Goal: Task Accomplishment & Management: Manage account settings

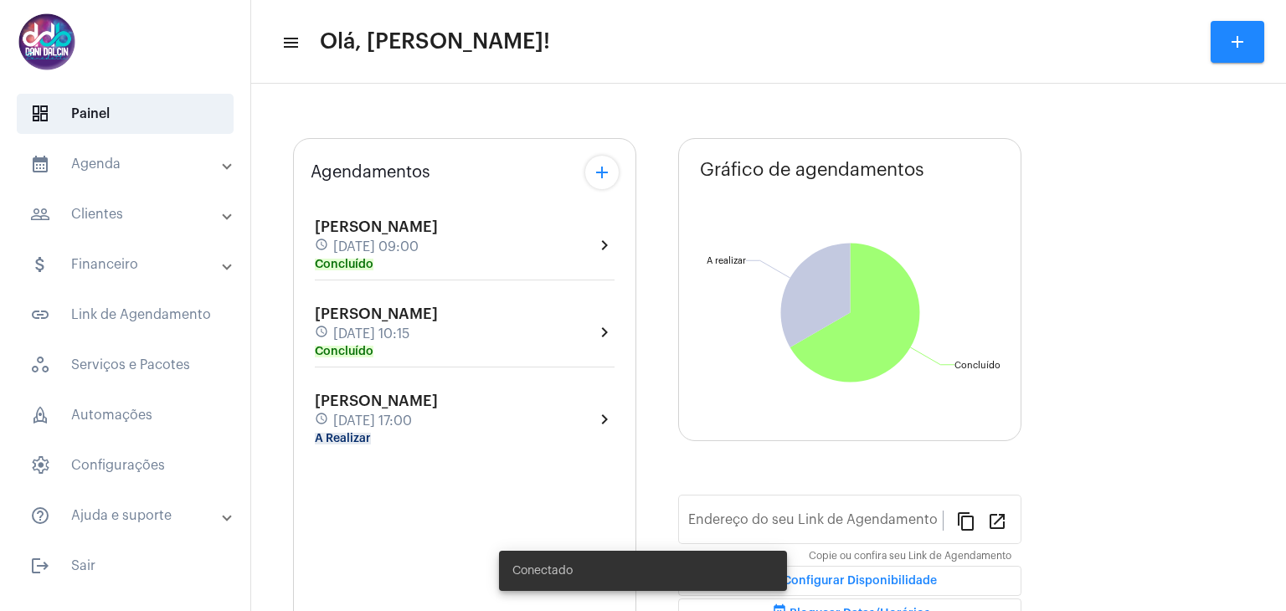
type input "[URL][DOMAIN_NAME]"
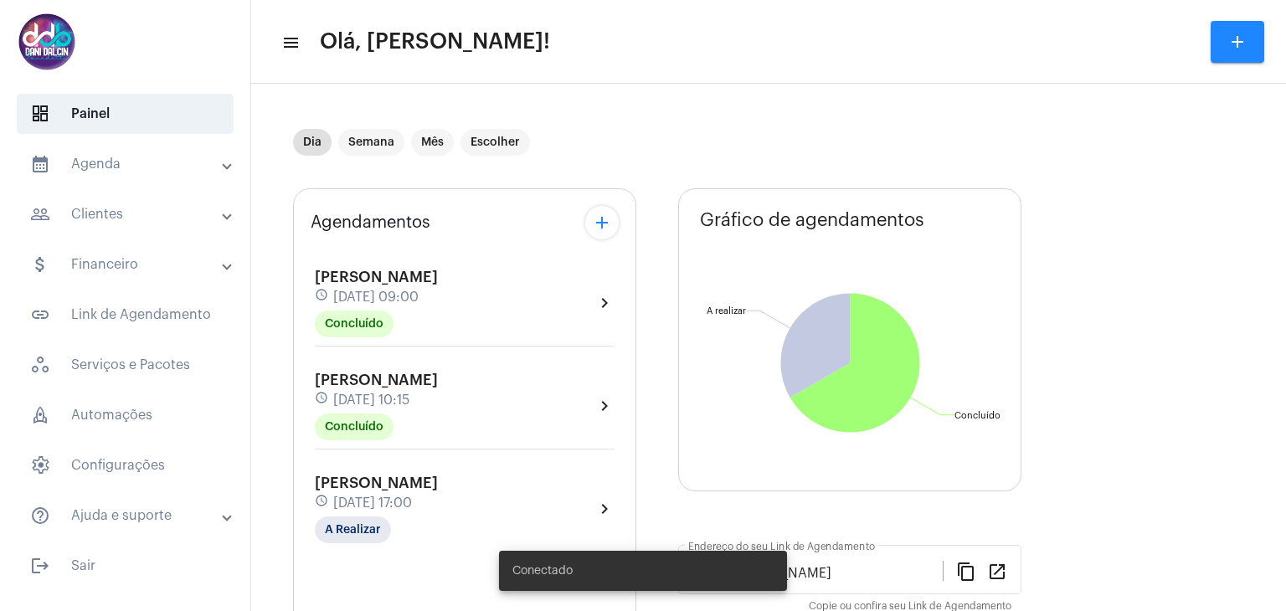
click at [385, 497] on span "[DATE] 17:00" at bounding box center [372, 503] width 79 height 15
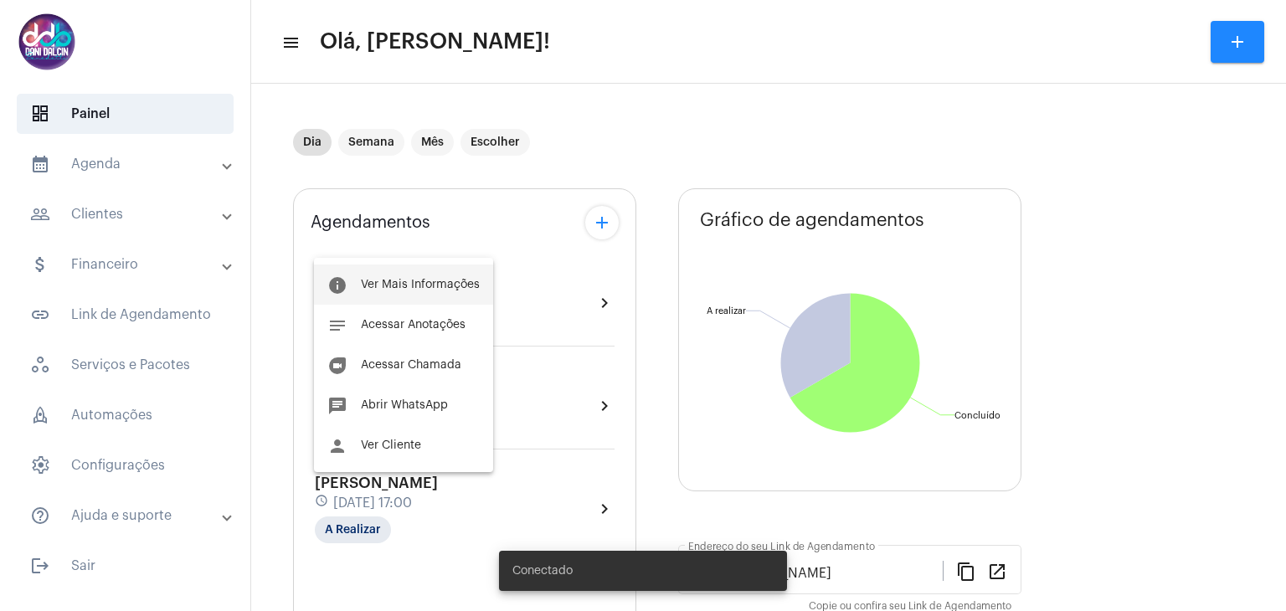
click at [375, 292] on button "info Ver Mais Informações" at bounding box center [403, 285] width 179 height 40
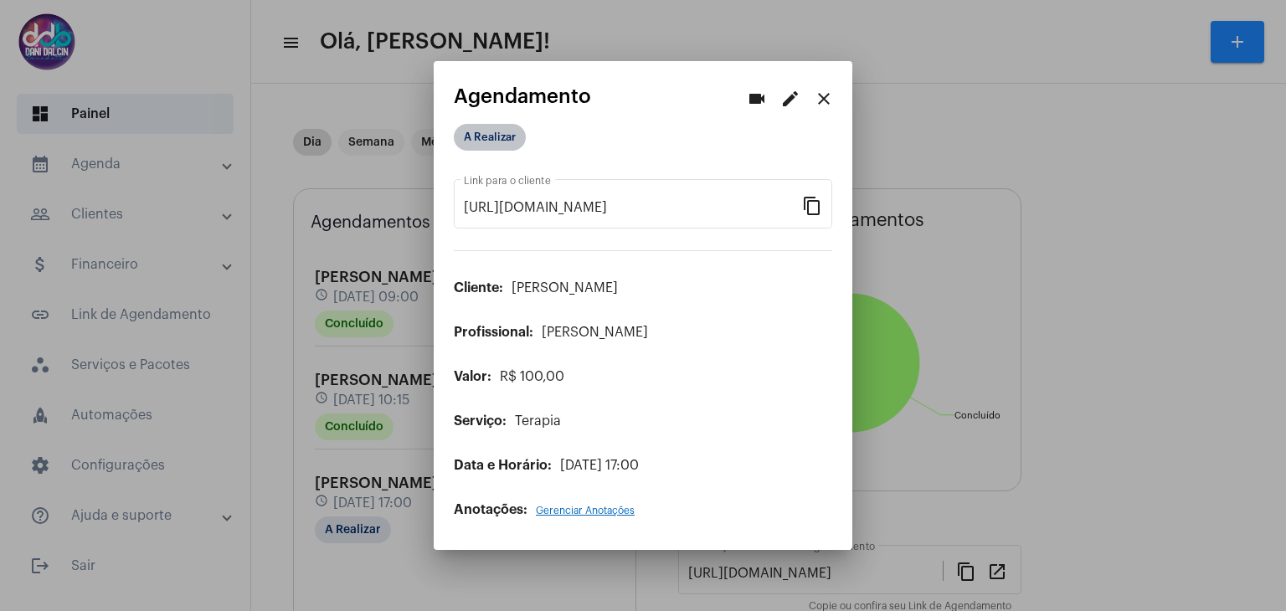
click at [523, 142] on mat-chip "A Realizar" at bounding box center [490, 137] width 72 height 27
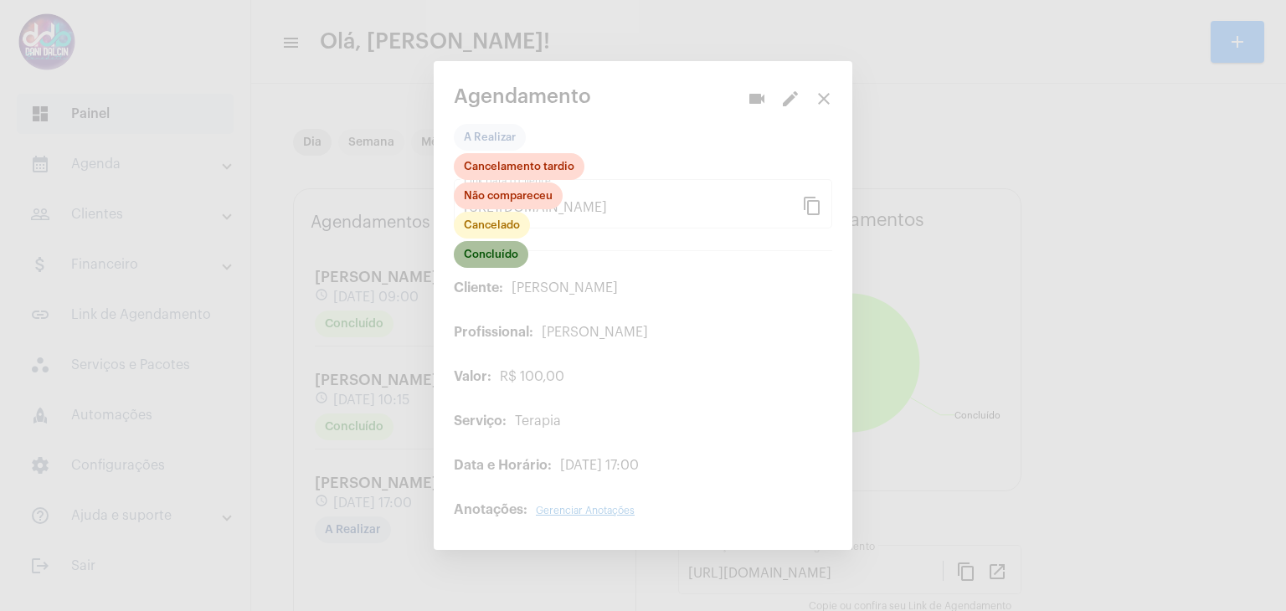
click at [492, 250] on mat-chip "Concluído" at bounding box center [491, 254] width 75 height 27
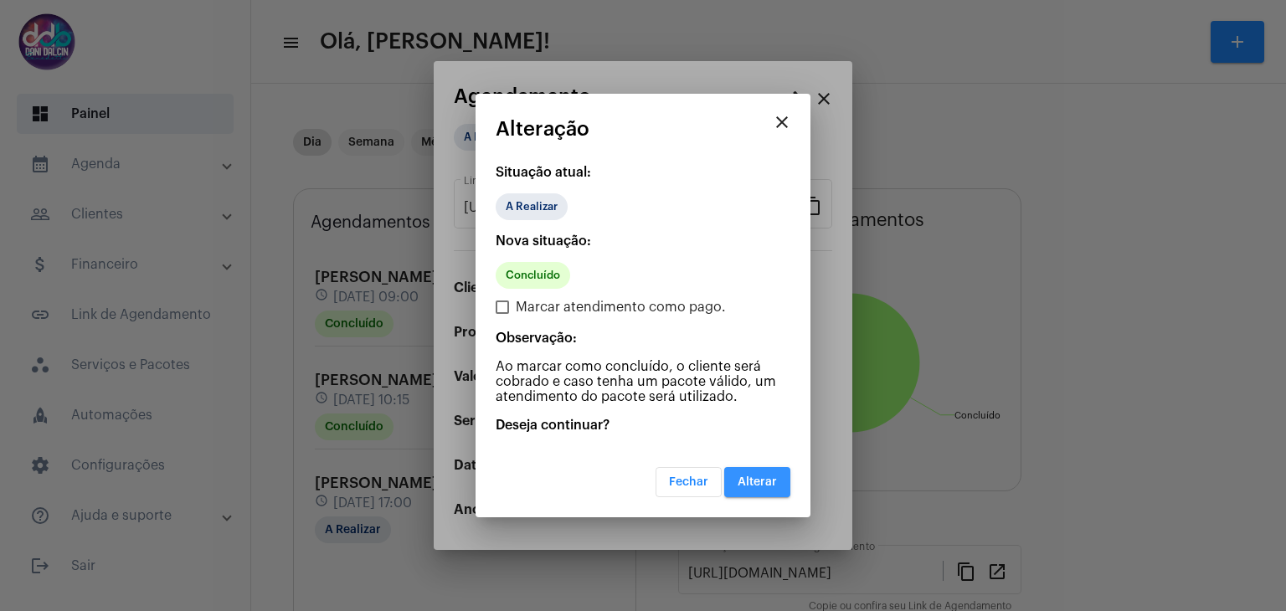
click at [749, 492] on button "Alterar" at bounding box center [757, 482] width 66 height 30
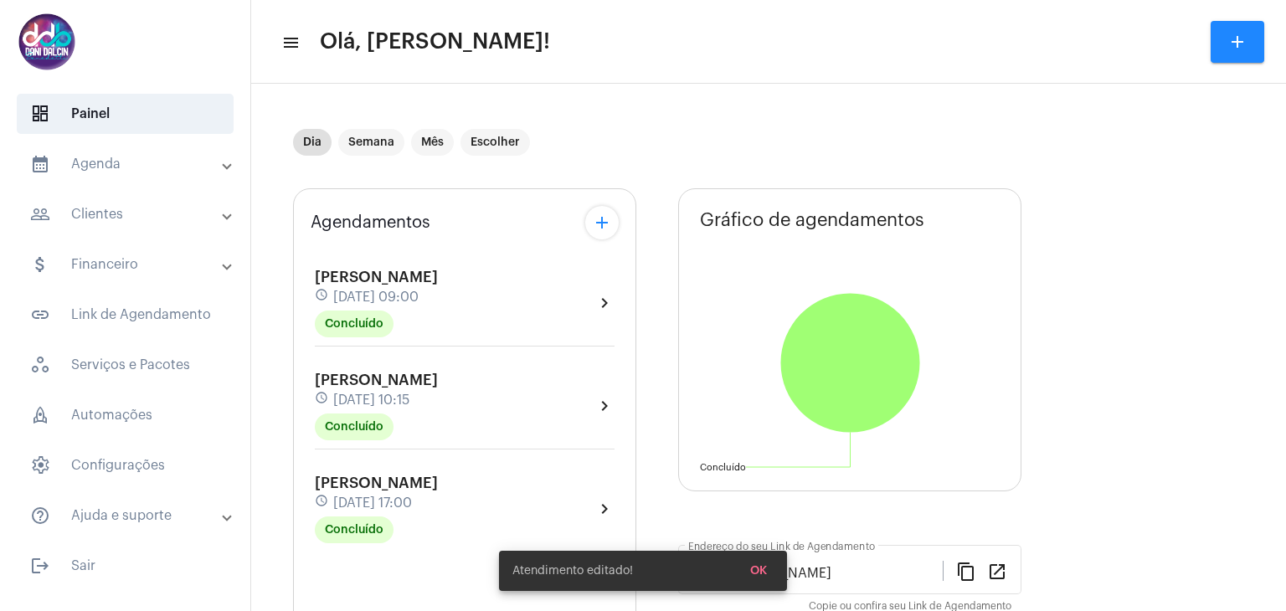
click at [154, 208] on mat-panel-title "people_outline Clientes" at bounding box center [126, 214] width 193 height 20
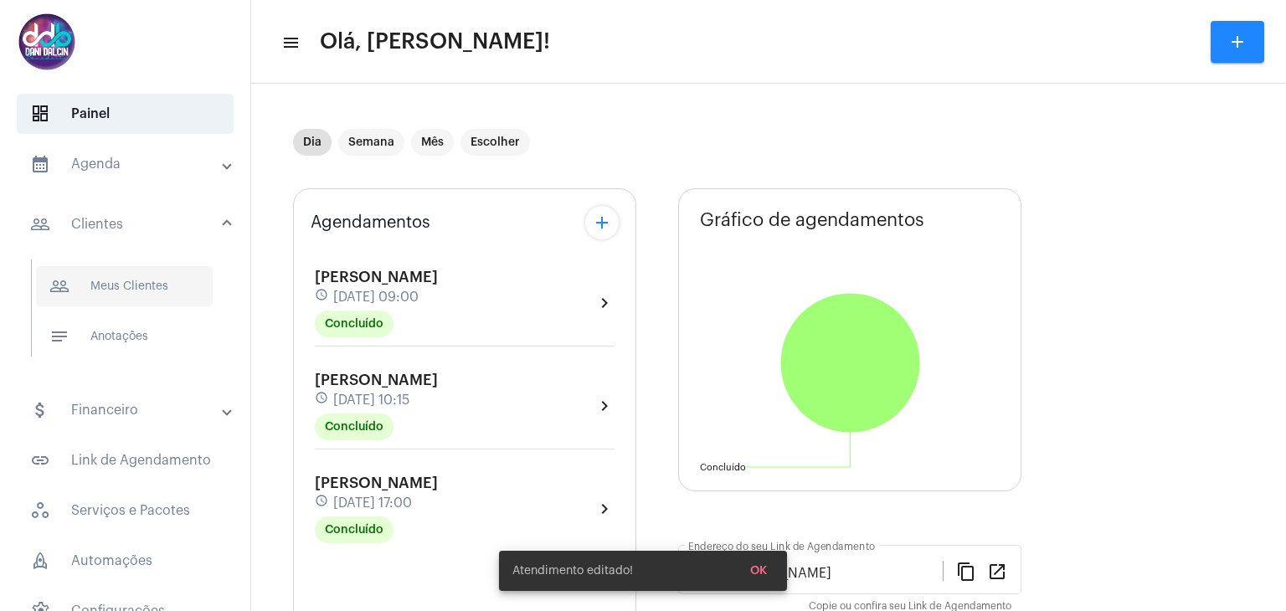
click at [144, 289] on span "people_outline Meus Clientes" at bounding box center [124, 286] width 177 height 40
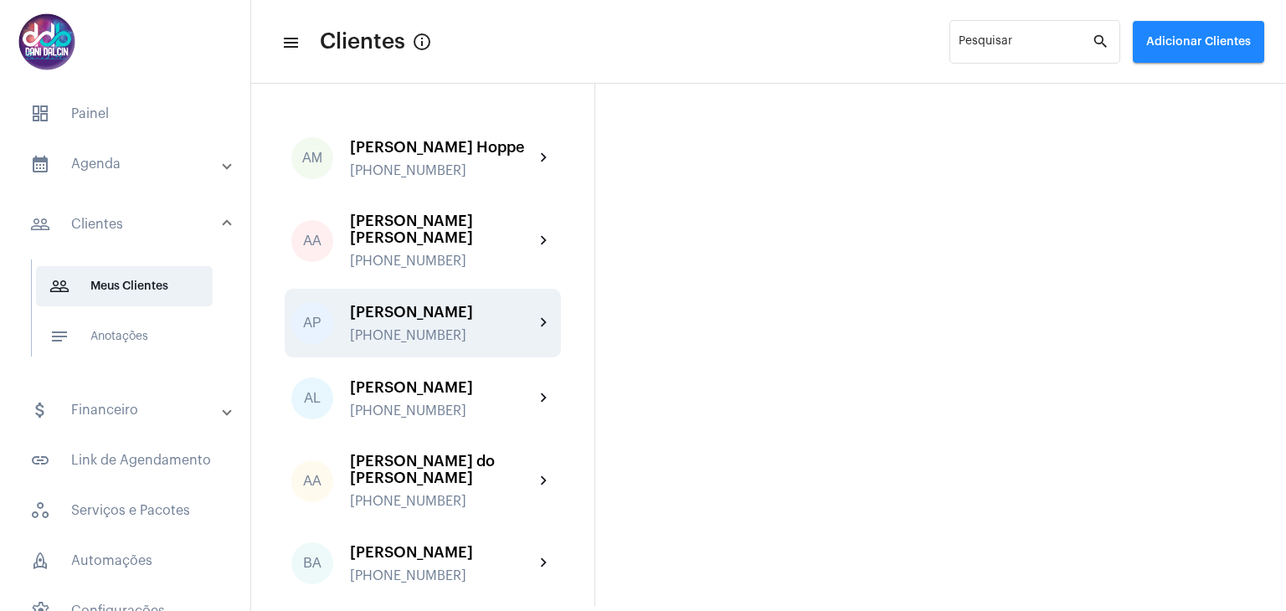
click at [439, 337] on div "[PERSON_NAME] [PHONE_NUMBER]" at bounding box center [442, 323] width 184 height 39
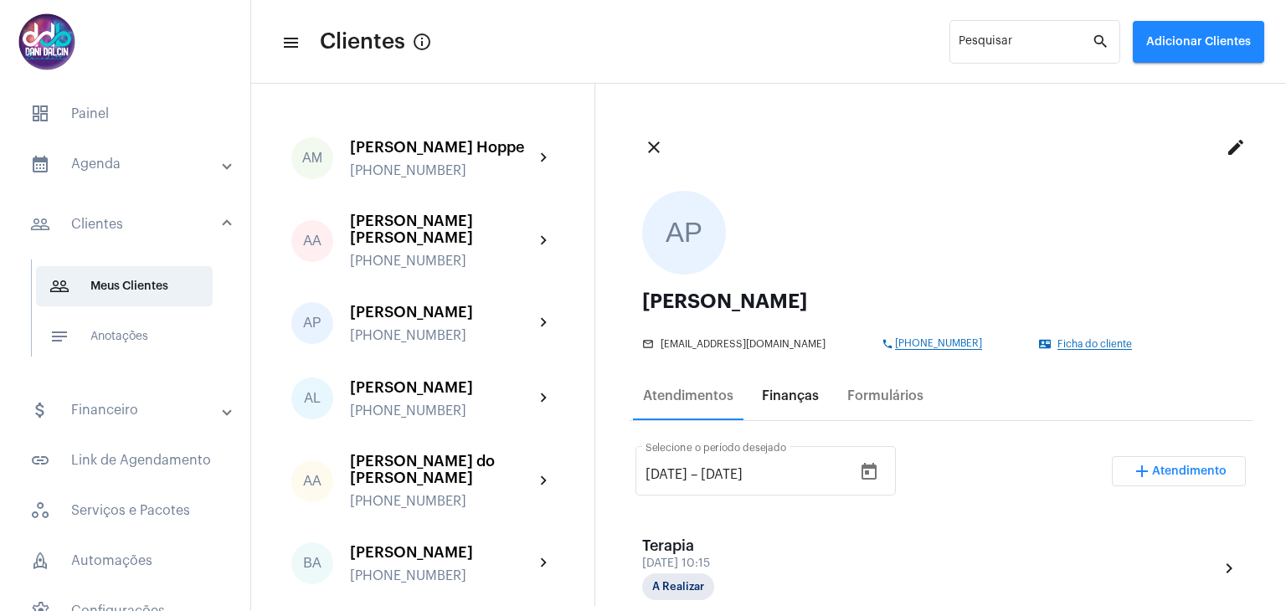
click at [804, 407] on div "Finanças" at bounding box center [790, 396] width 77 height 40
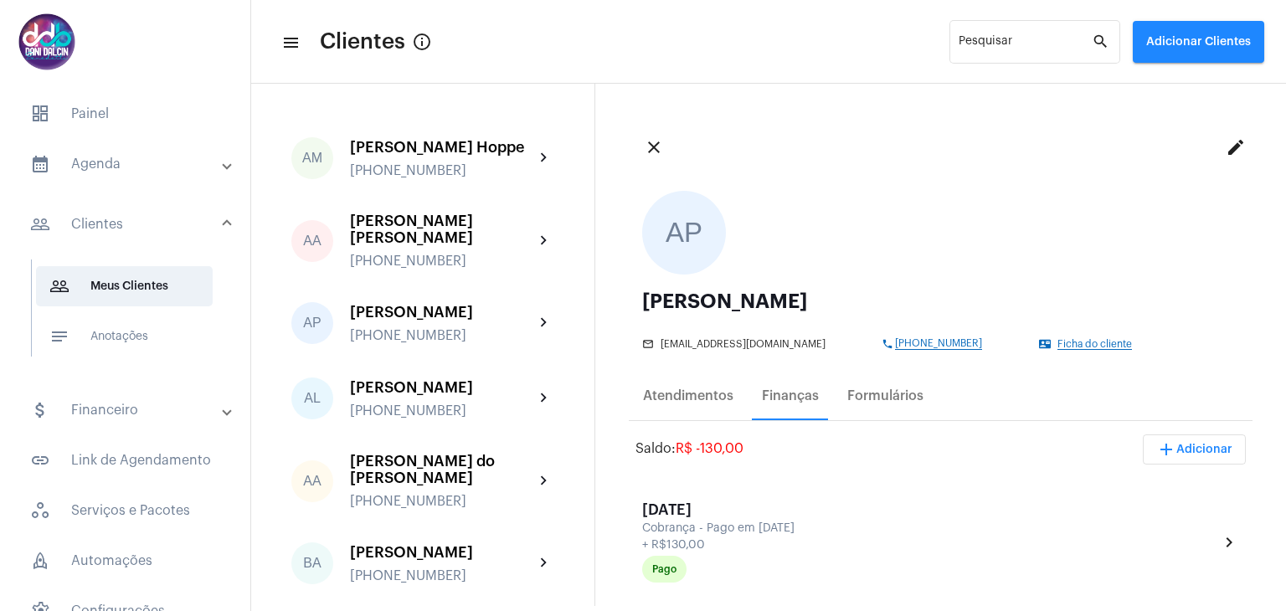
click at [1169, 454] on span "add Adicionar" at bounding box center [1195, 450] width 76 height 12
click at [1142, 492] on span "attach_money Recebimento Avulso" at bounding box center [1149, 492] width 140 height 30
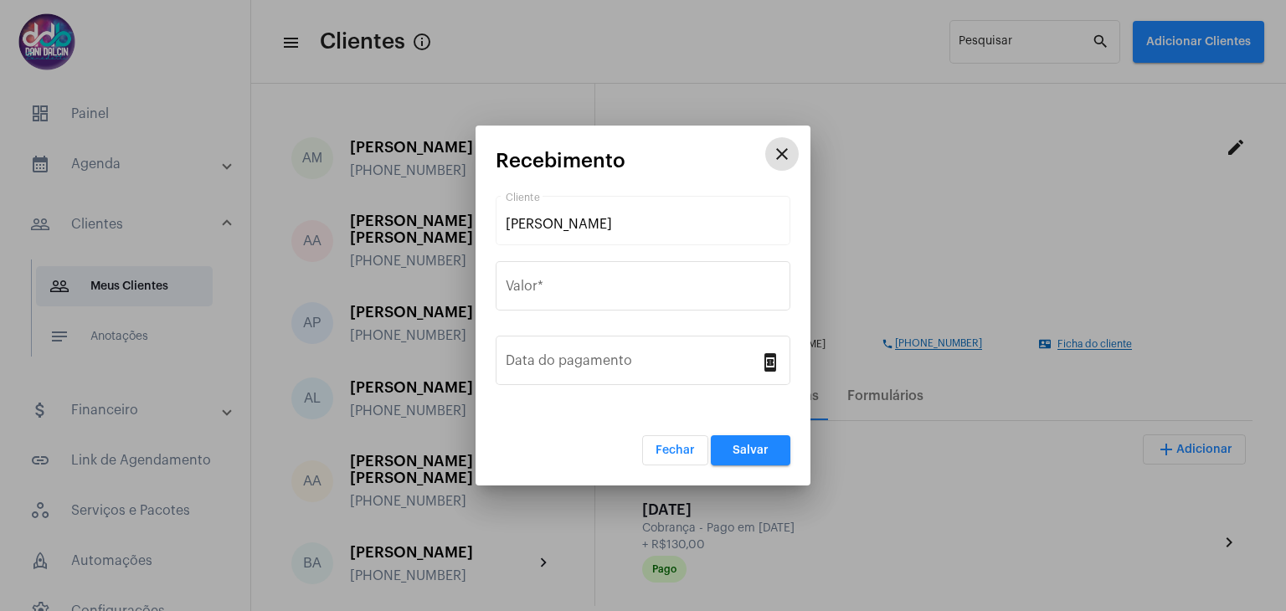
click at [786, 155] on mat-icon "close" at bounding box center [782, 154] width 20 height 20
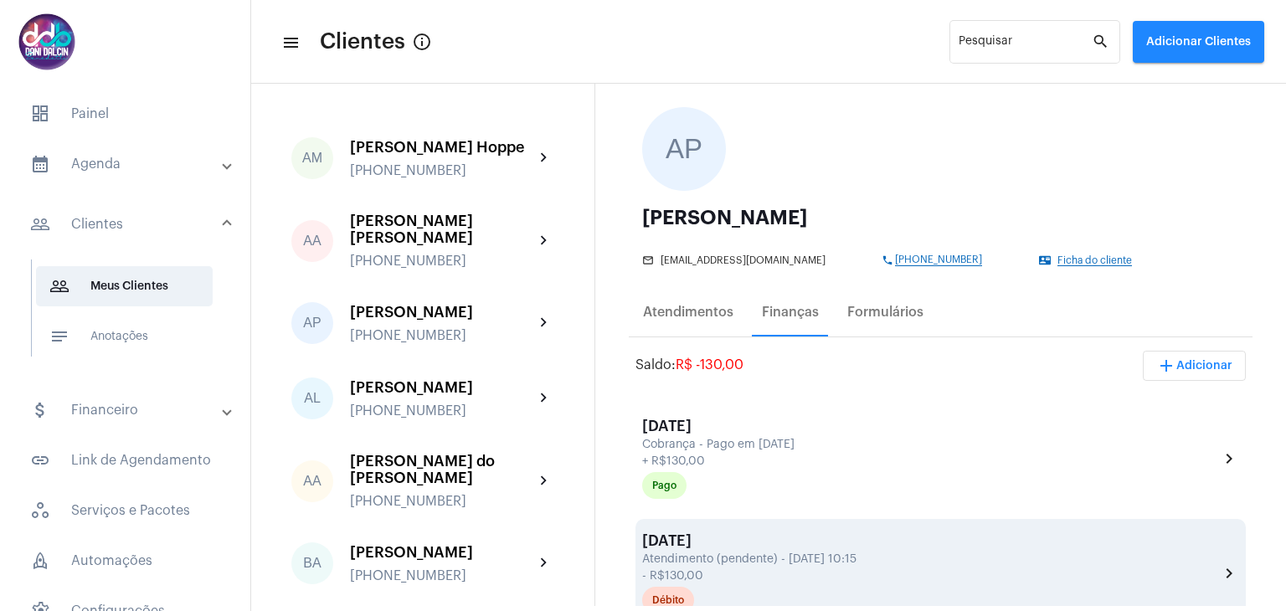
scroll to position [167, 0]
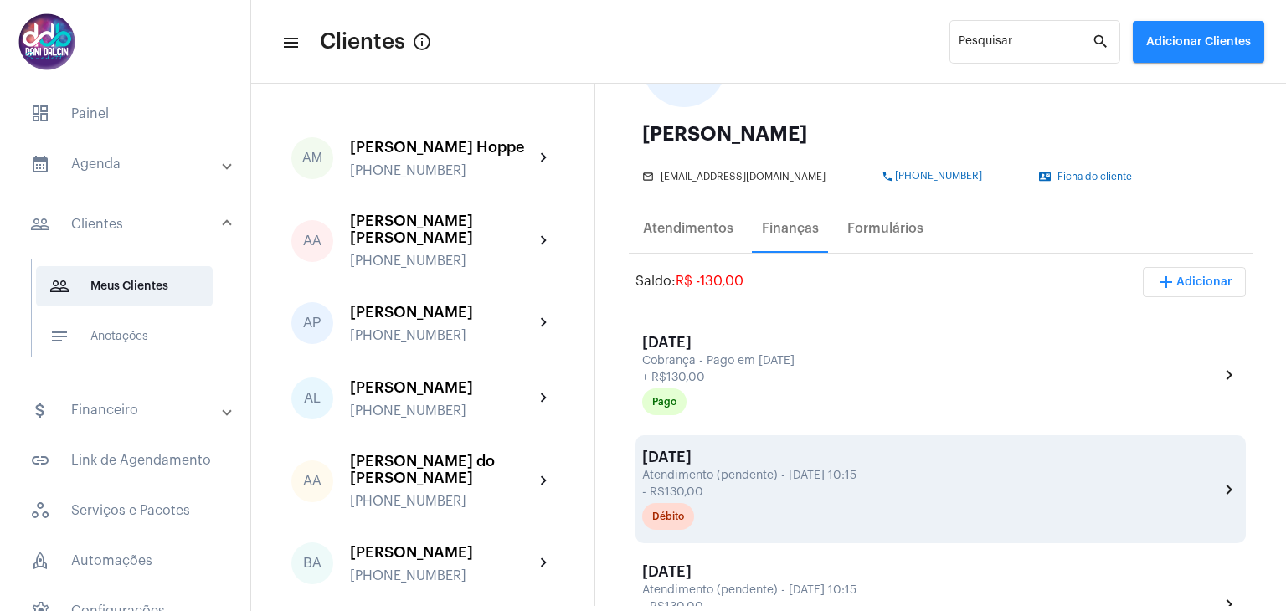
click at [821, 480] on div "Atendimento (pendente) - [DATE] 10:15" at bounding box center [928, 476] width 573 height 13
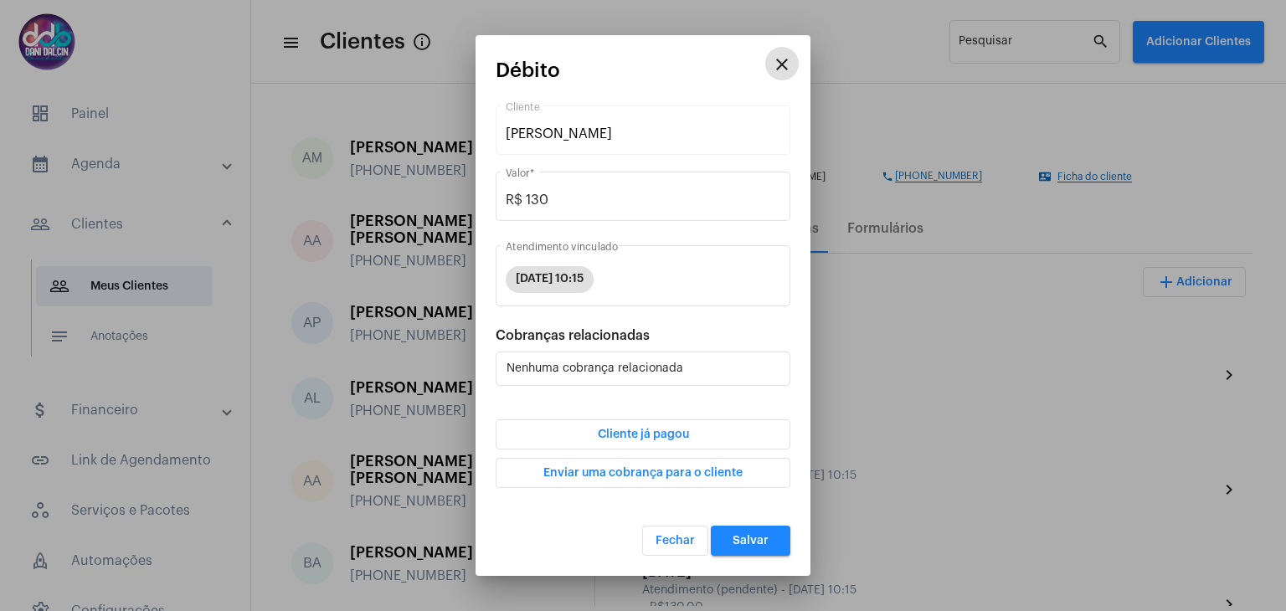
click at [715, 440] on button "Cliente já pagou" at bounding box center [643, 435] width 295 height 30
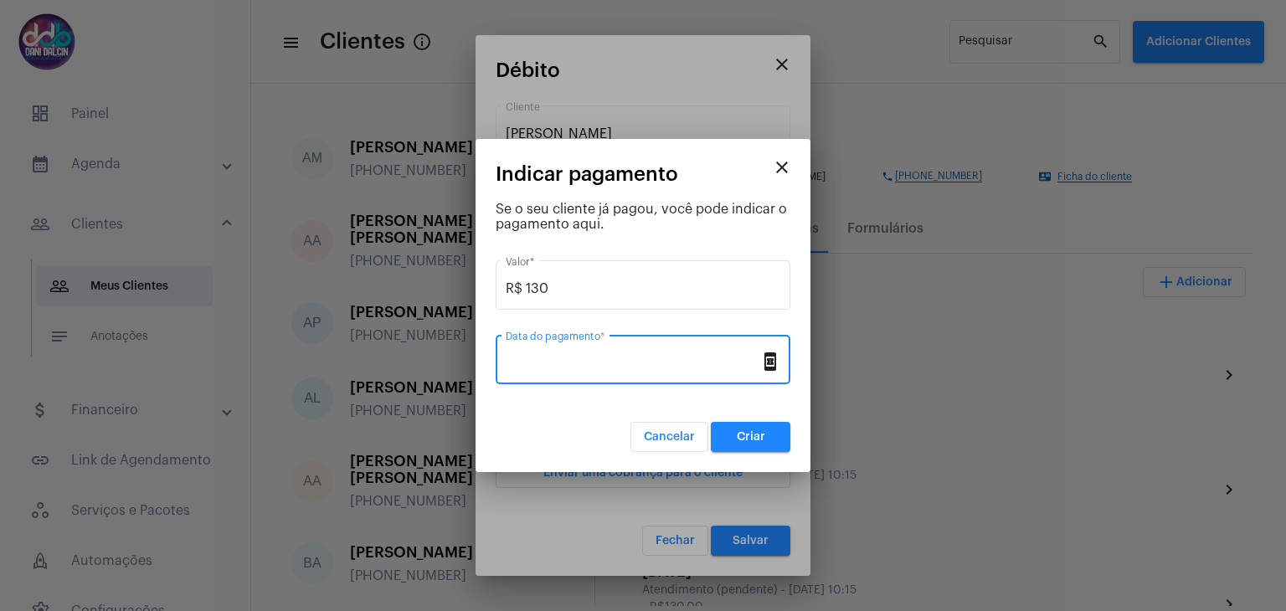
click at [647, 359] on input "Data do pagamento *" at bounding box center [633, 363] width 255 height 15
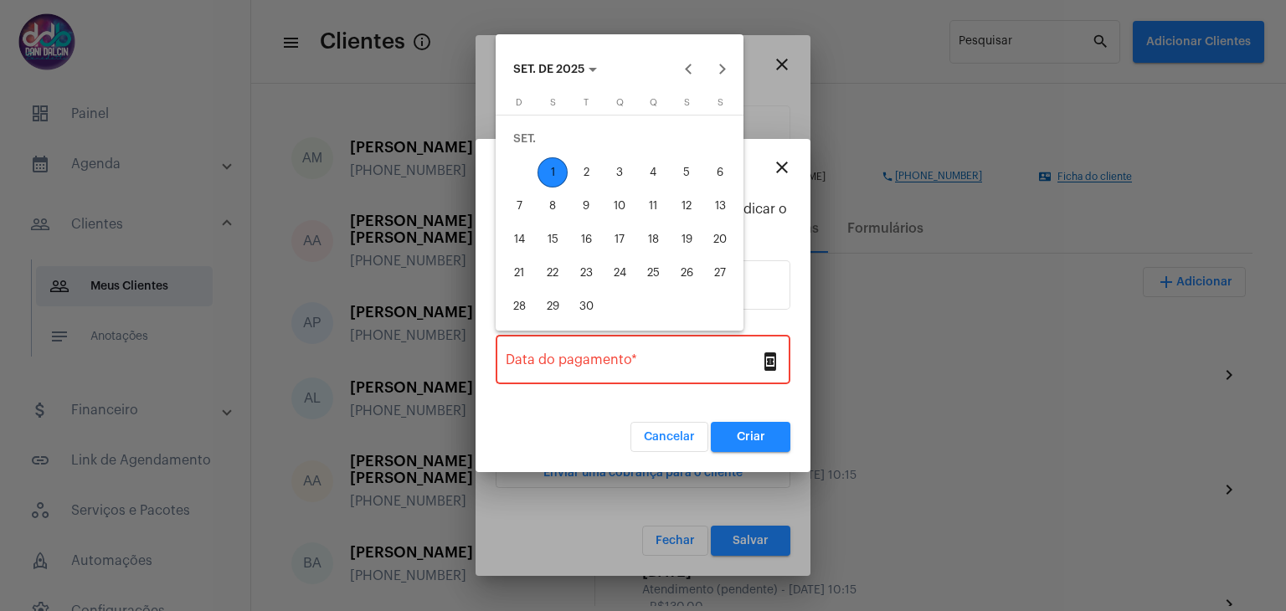
click at [778, 170] on div at bounding box center [643, 305] width 1286 height 611
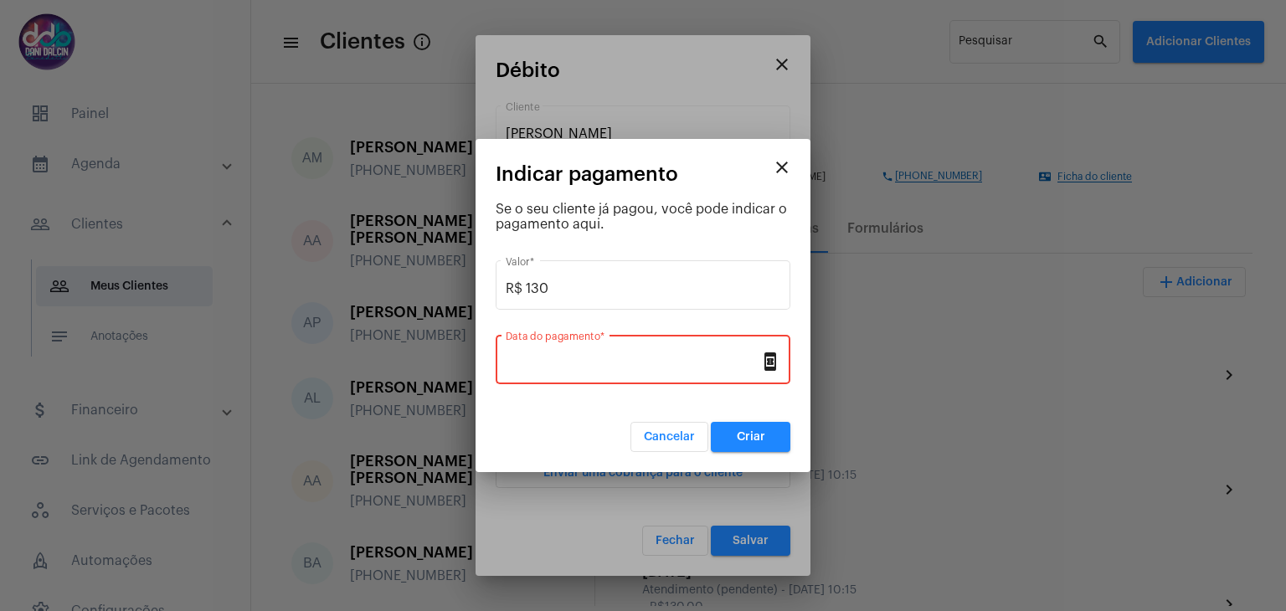
click at [782, 173] on mat-icon "close" at bounding box center [782, 167] width 20 height 20
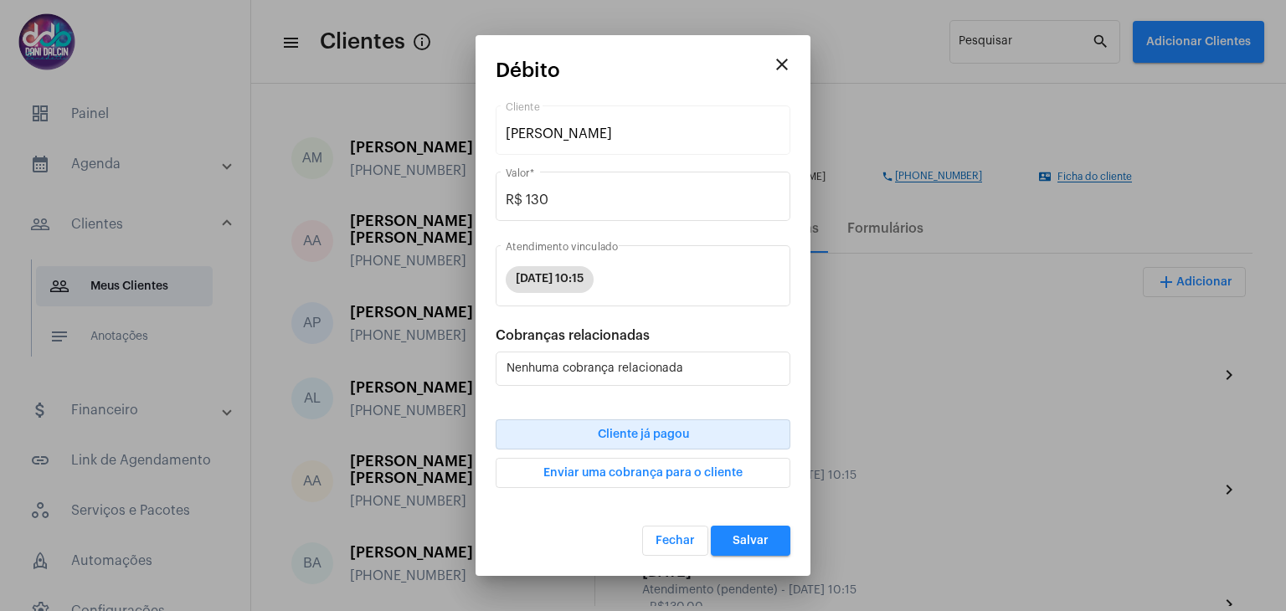
click at [781, 66] on mat-icon "close" at bounding box center [782, 64] width 20 height 20
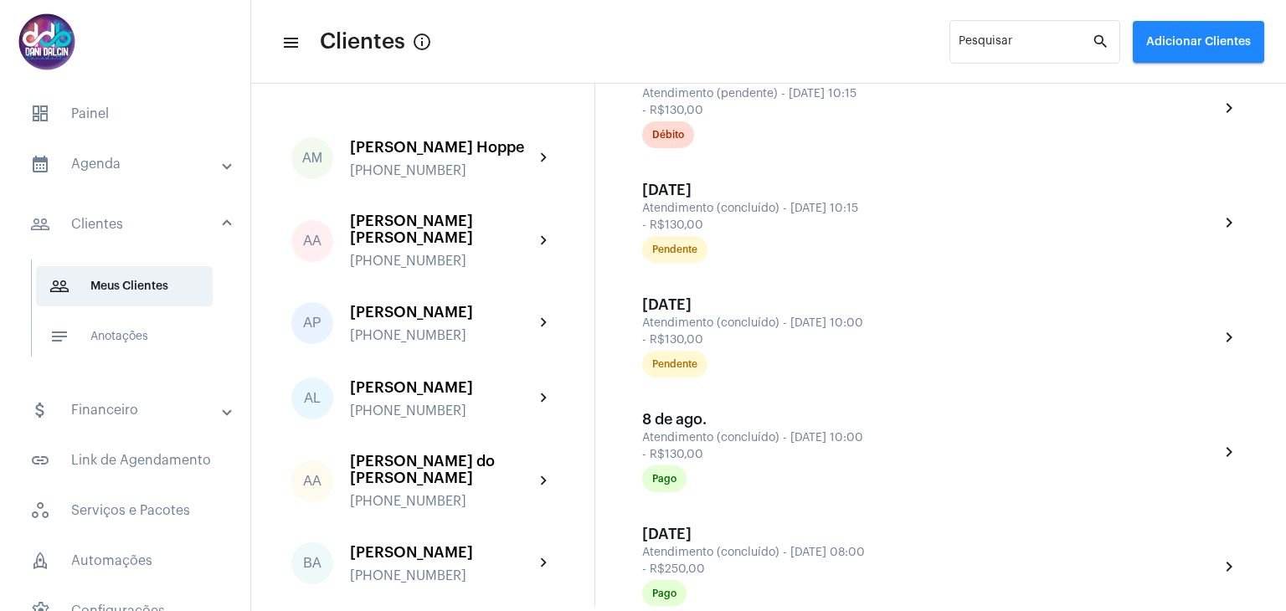
scroll to position [1562, 0]
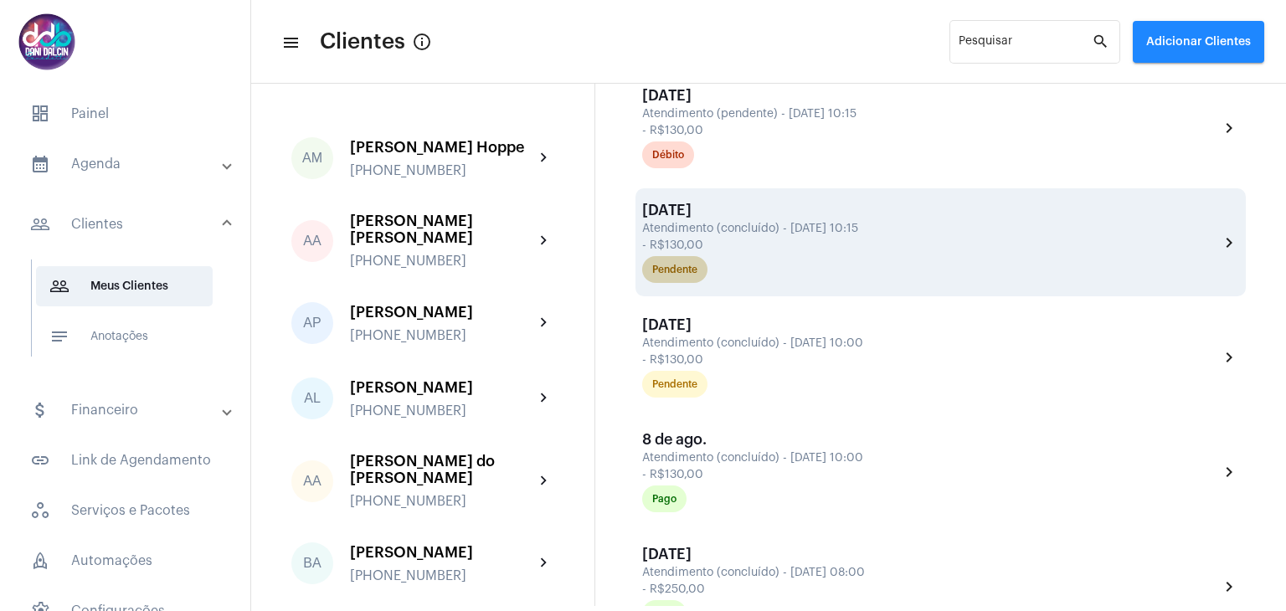
click at [840, 258] on div "Pendente" at bounding box center [931, 269] width 584 height 33
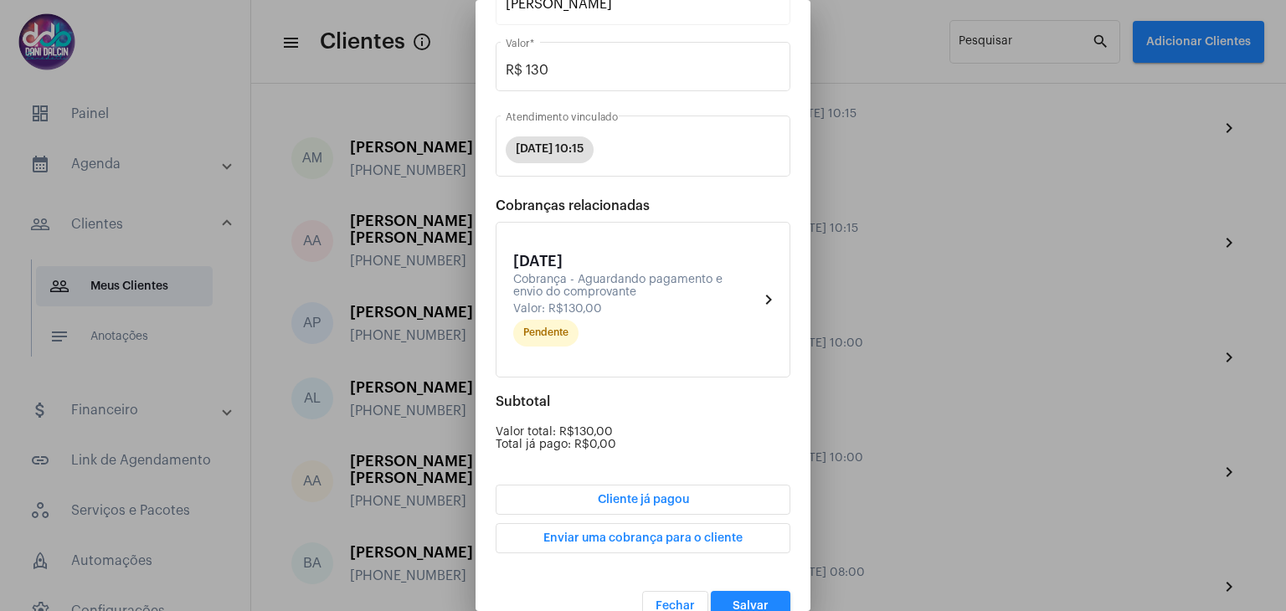
scroll to position [158, 0]
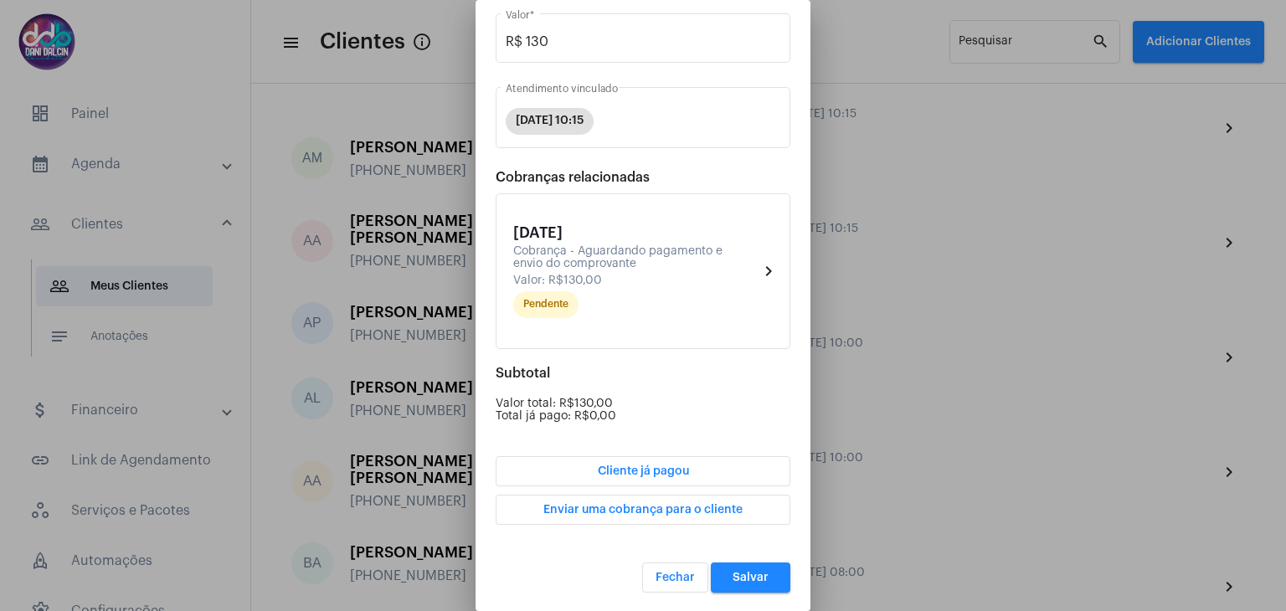
click at [683, 477] on button "Cliente já pagou" at bounding box center [643, 471] width 295 height 30
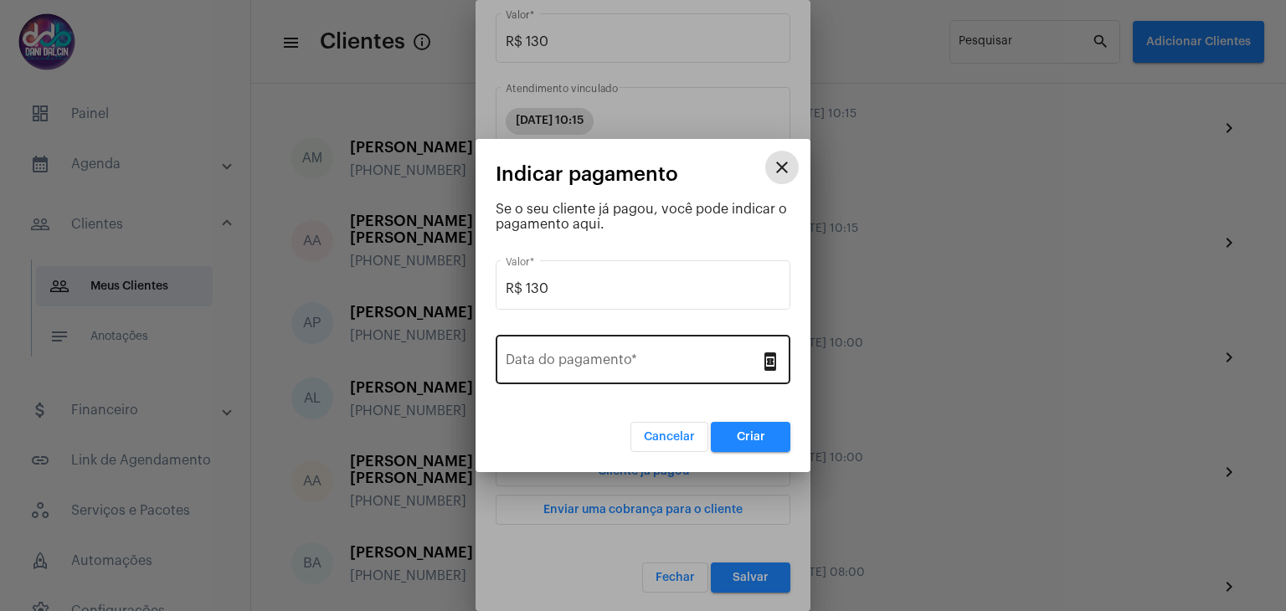
click at [665, 368] on input "Data do pagamento *" at bounding box center [633, 363] width 255 height 15
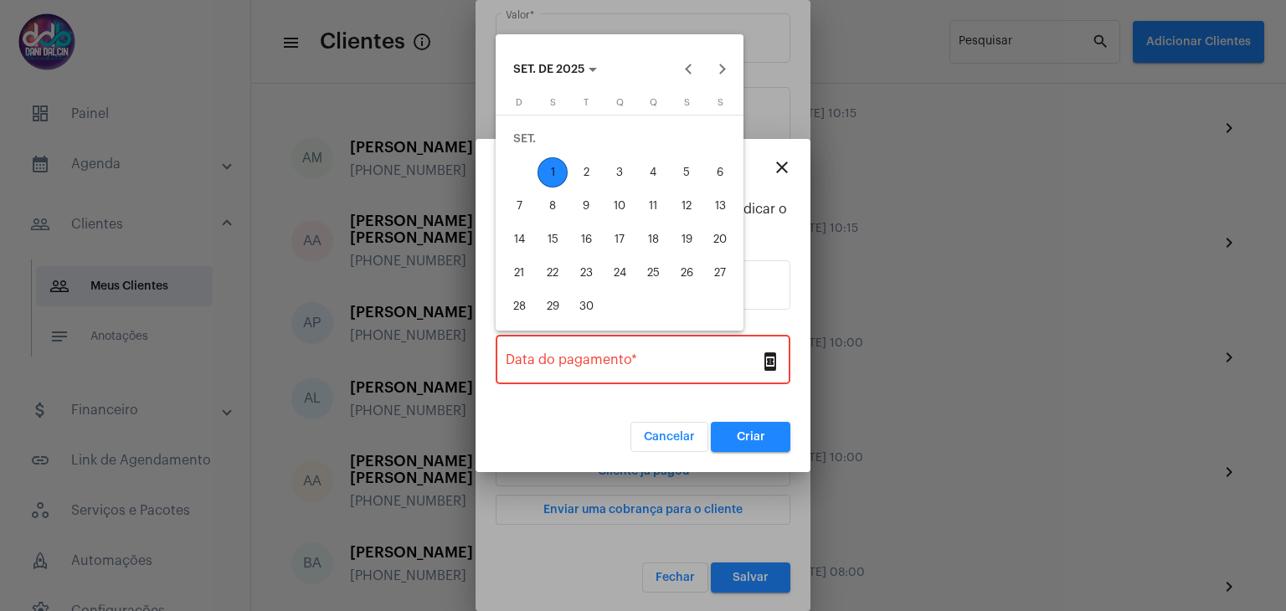
click at [540, 176] on div "1" at bounding box center [553, 172] width 30 height 30
type input "[DATE]"
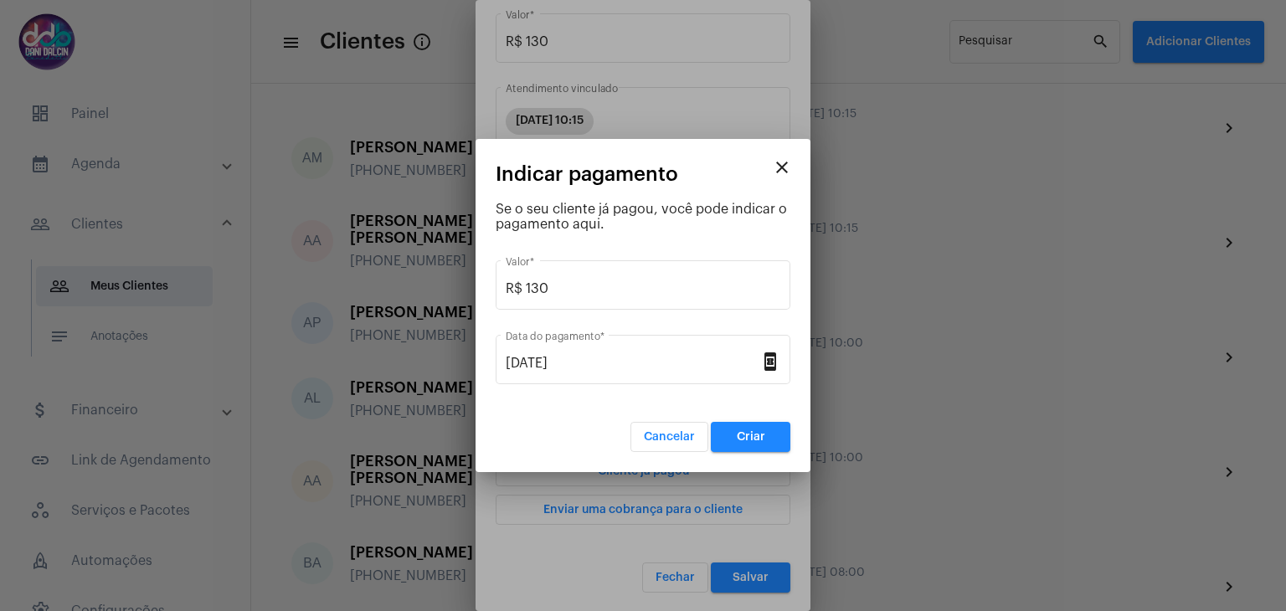
click at [734, 456] on mat-dialog-container "close Indicar pagamento Se o seu cliente já pagou, você pode indicar o pagament…" at bounding box center [643, 305] width 335 height 333
click at [738, 446] on button "Criar" at bounding box center [751, 437] width 80 height 30
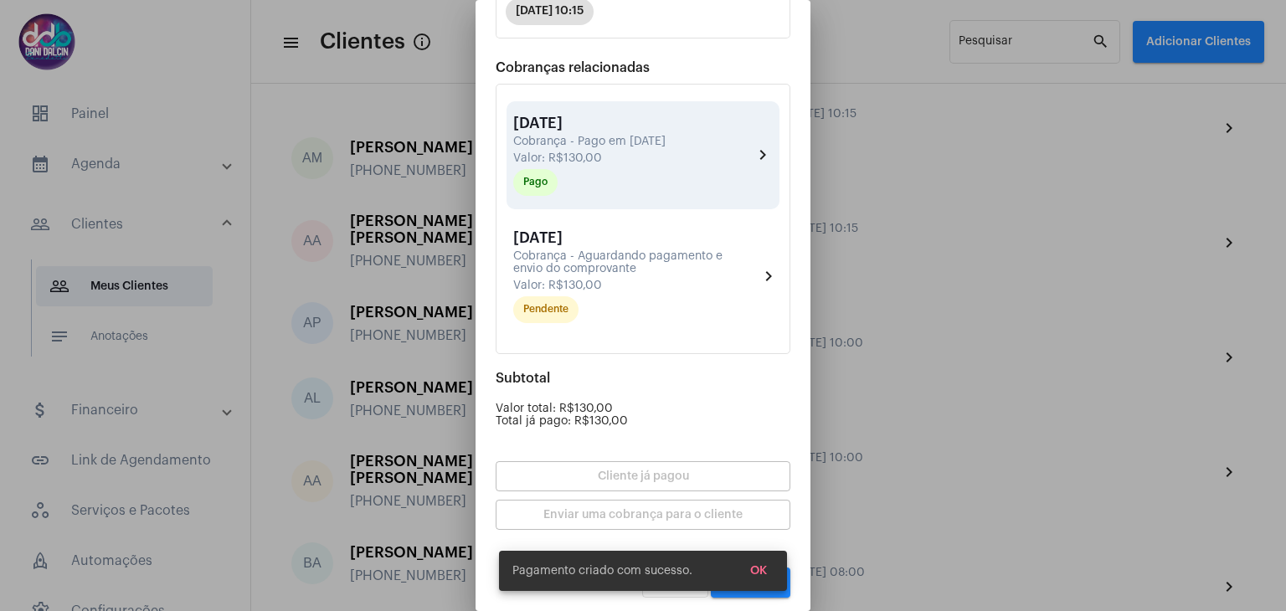
scroll to position [272, 0]
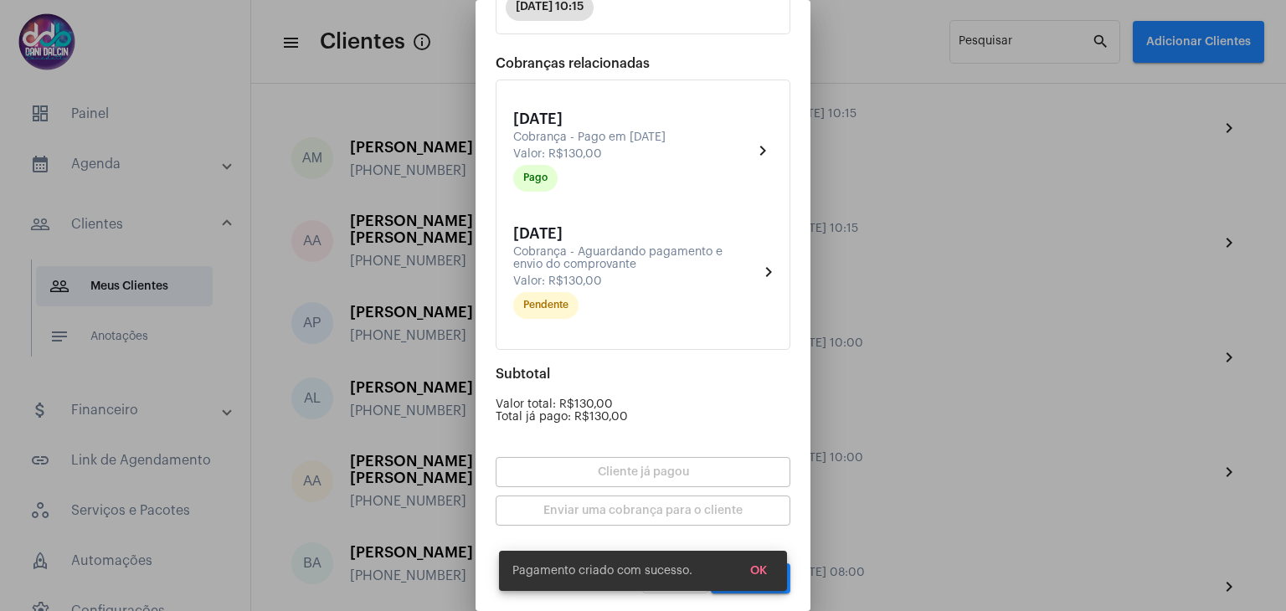
click at [757, 577] on button "OK" at bounding box center [759, 571] width 44 height 30
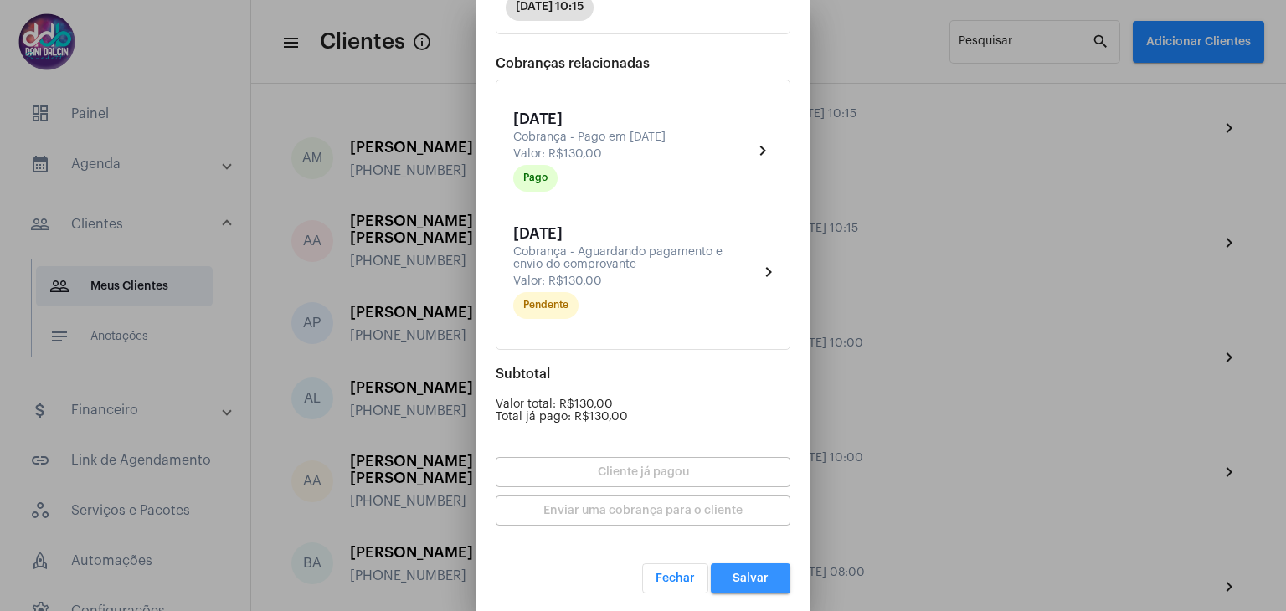
click at [760, 577] on button "Salvar" at bounding box center [751, 579] width 80 height 30
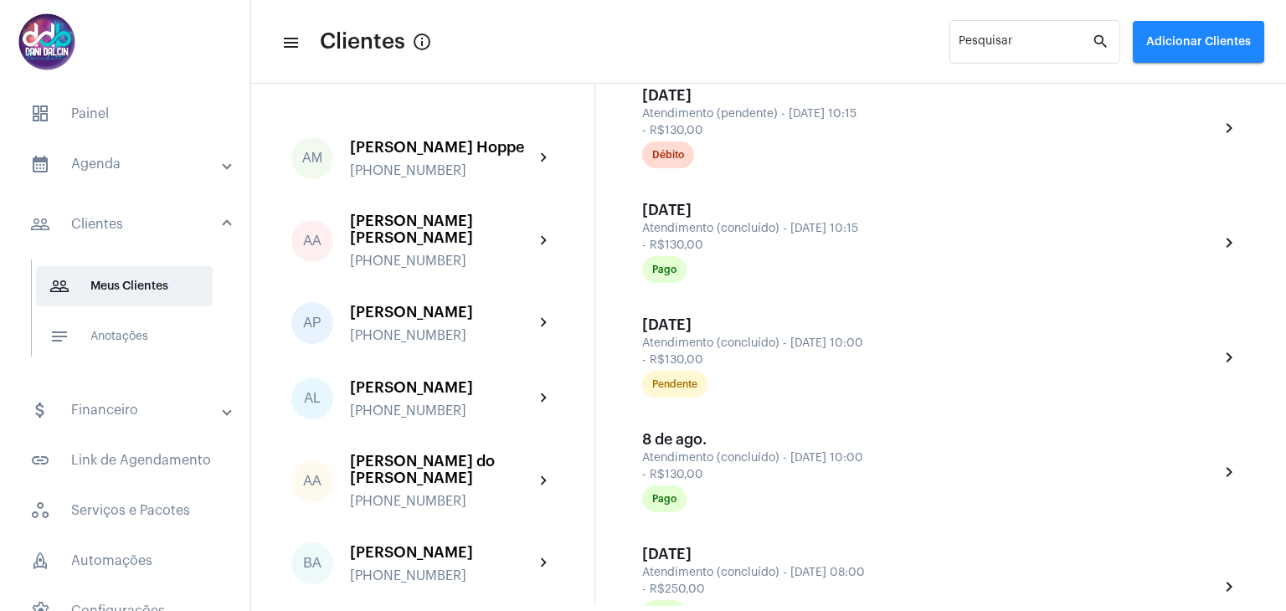
click at [152, 413] on mat-panel-title "attach_money Financeiro" at bounding box center [126, 410] width 193 height 20
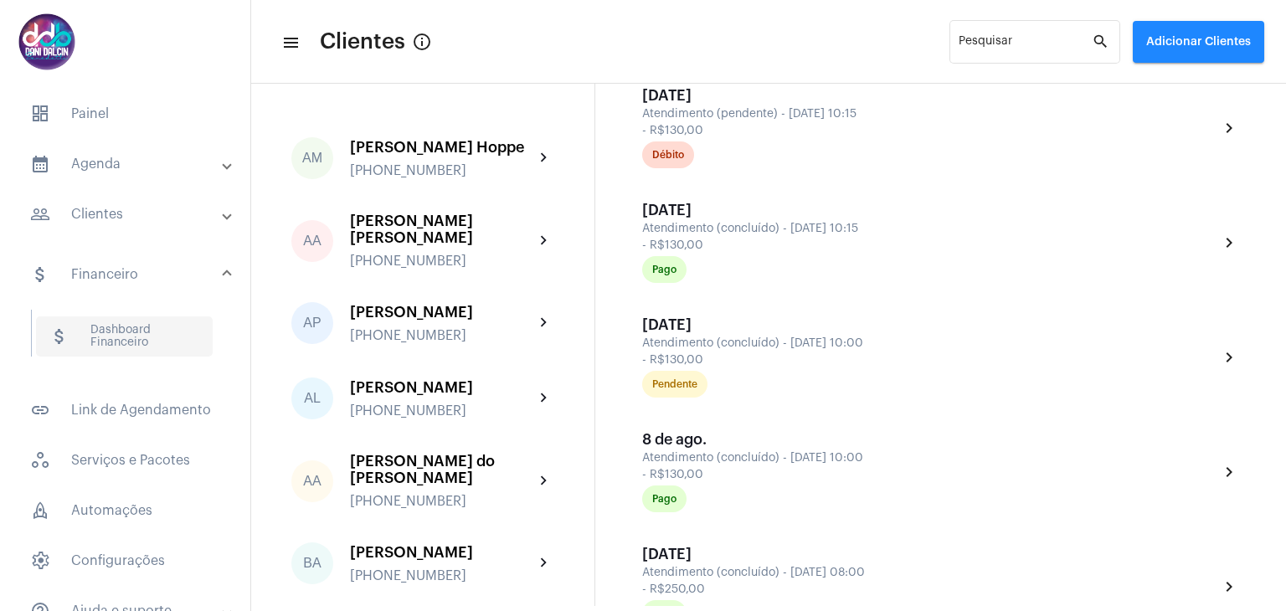
click at [137, 319] on span "attach_money Dashboard Financeiro" at bounding box center [124, 337] width 177 height 40
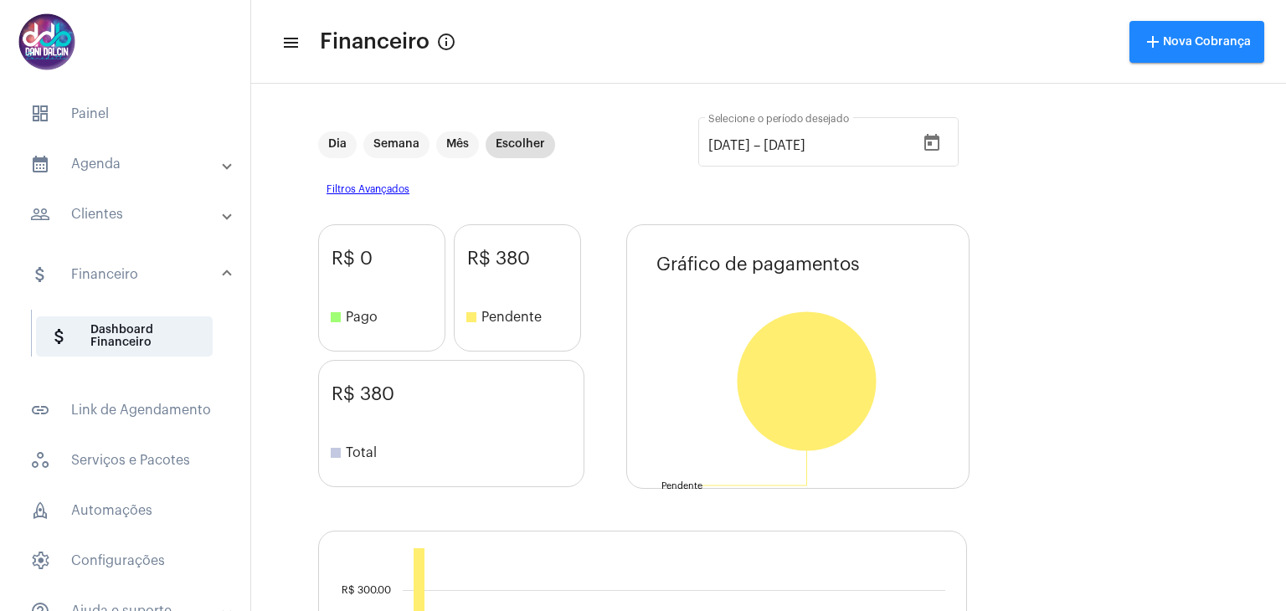
click at [176, 164] on mat-panel-title "calendar_month_outlined Agenda" at bounding box center [126, 164] width 193 height 20
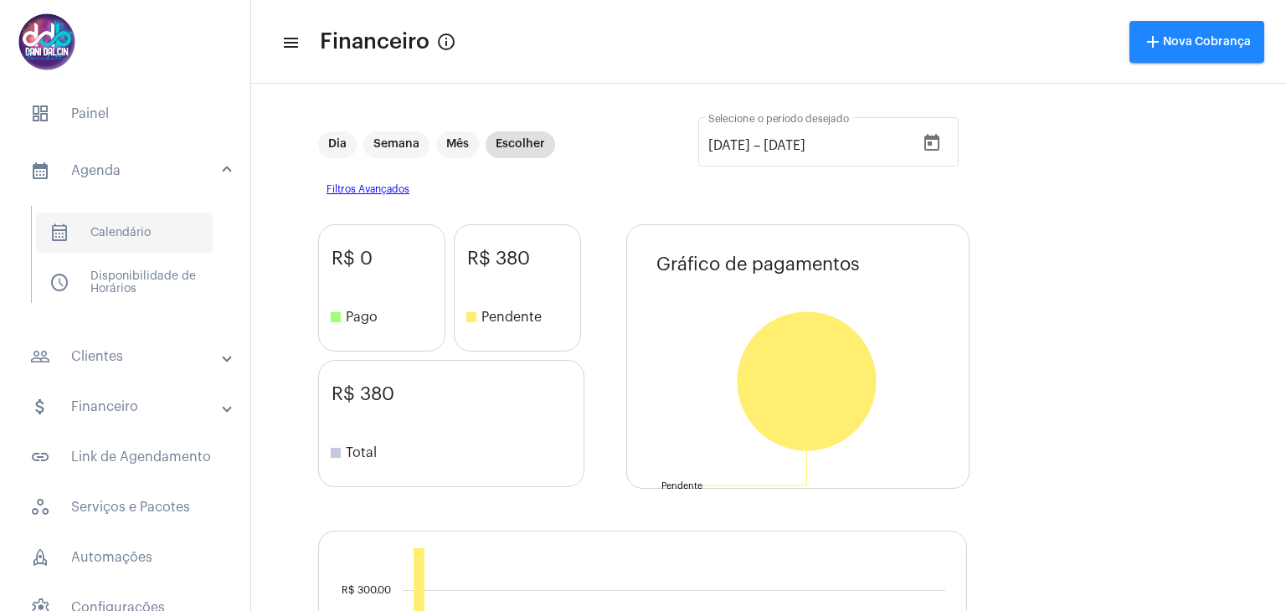
click at [151, 225] on span "calendar_month_outlined Calendário" at bounding box center [124, 233] width 177 height 40
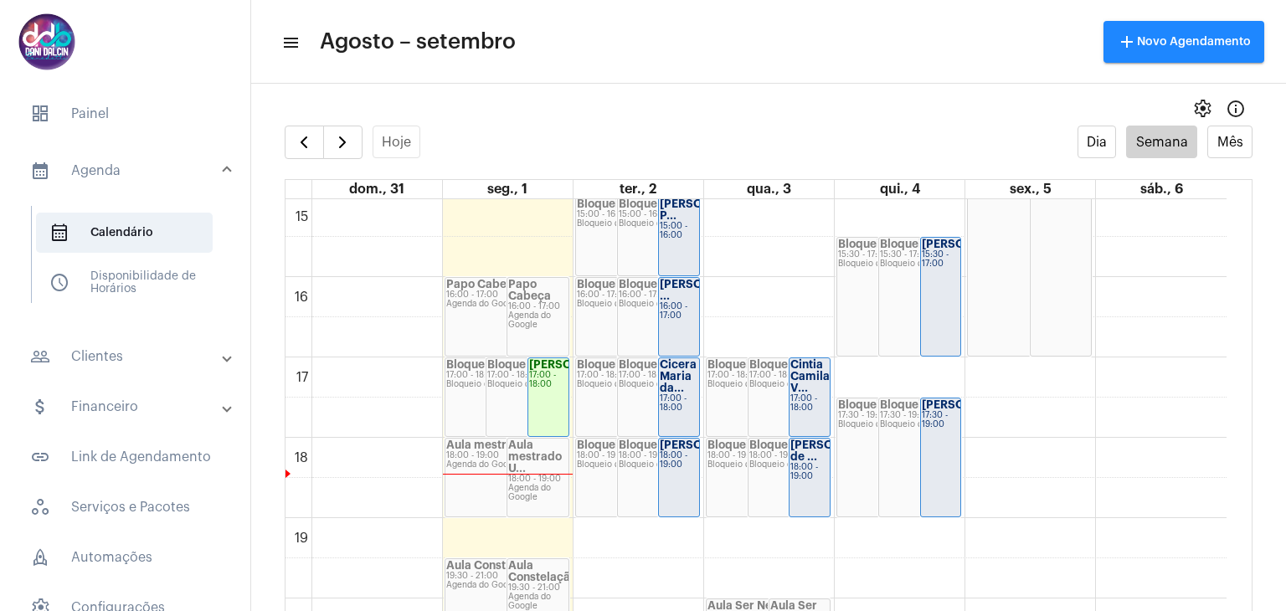
scroll to position [1236, 0]
